Goal: Information Seeking & Learning: Check status

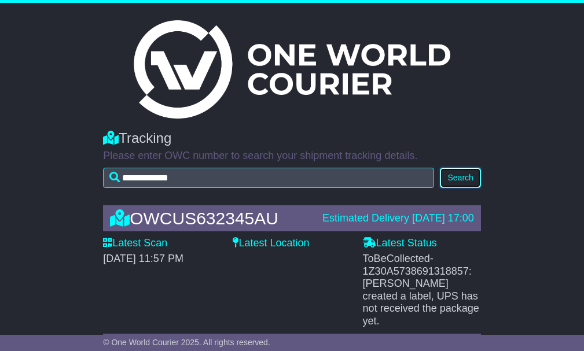
click at [457, 171] on button "Search" at bounding box center [460, 178] width 40 height 20
